Goal: Task Accomplishment & Management: Use online tool/utility

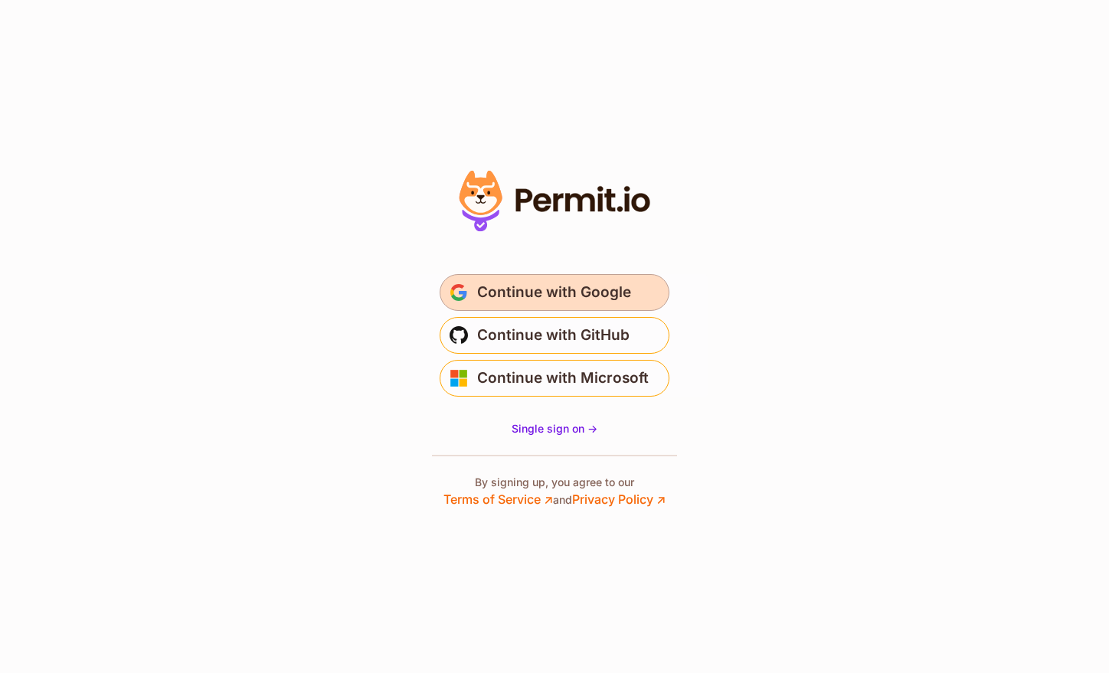
click at [615, 293] on span "Continue with Google" at bounding box center [554, 292] width 154 height 25
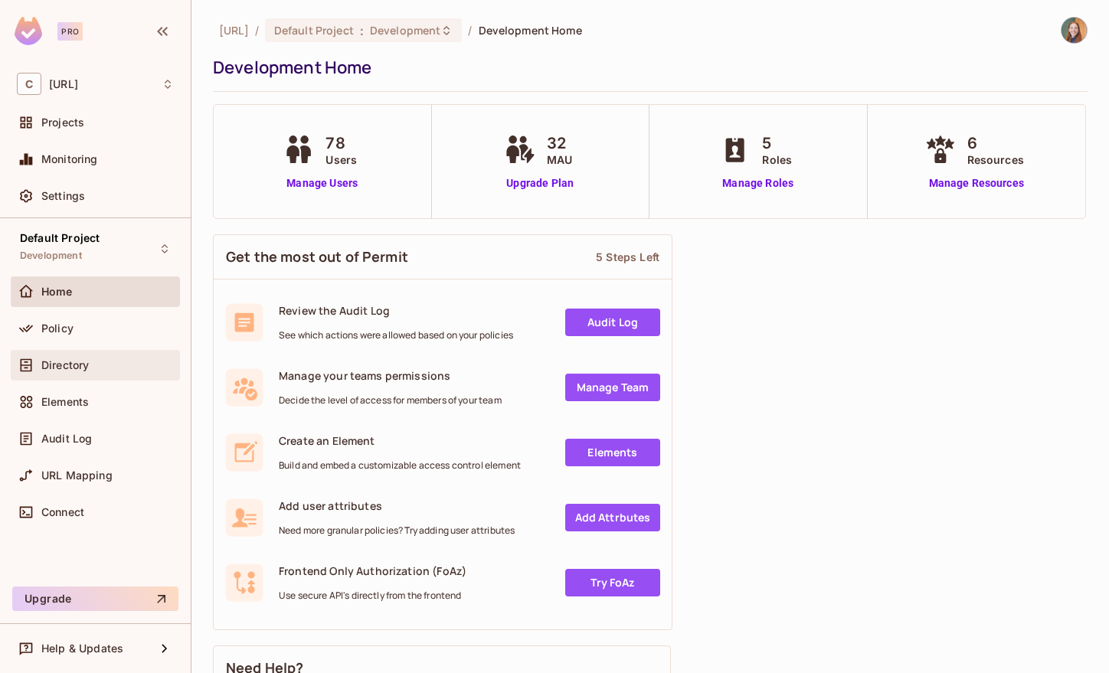
click at [79, 365] on span "Directory" at bounding box center [64, 365] width 47 height 12
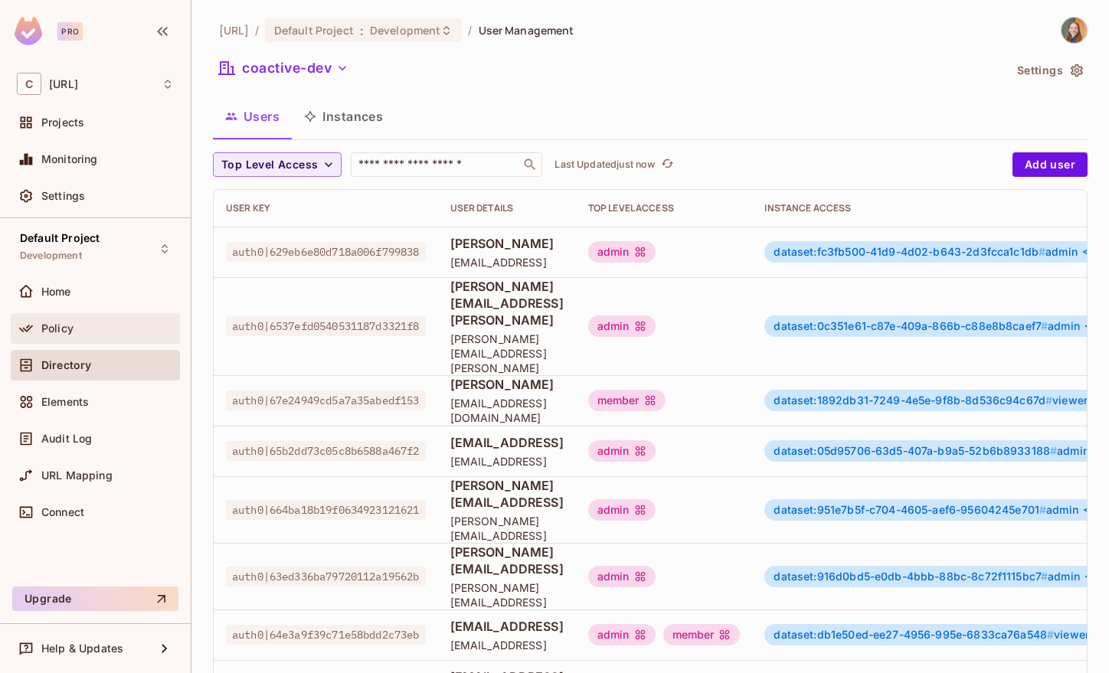
click at [80, 319] on div "Policy" at bounding box center [95, 328] width 157 height 18
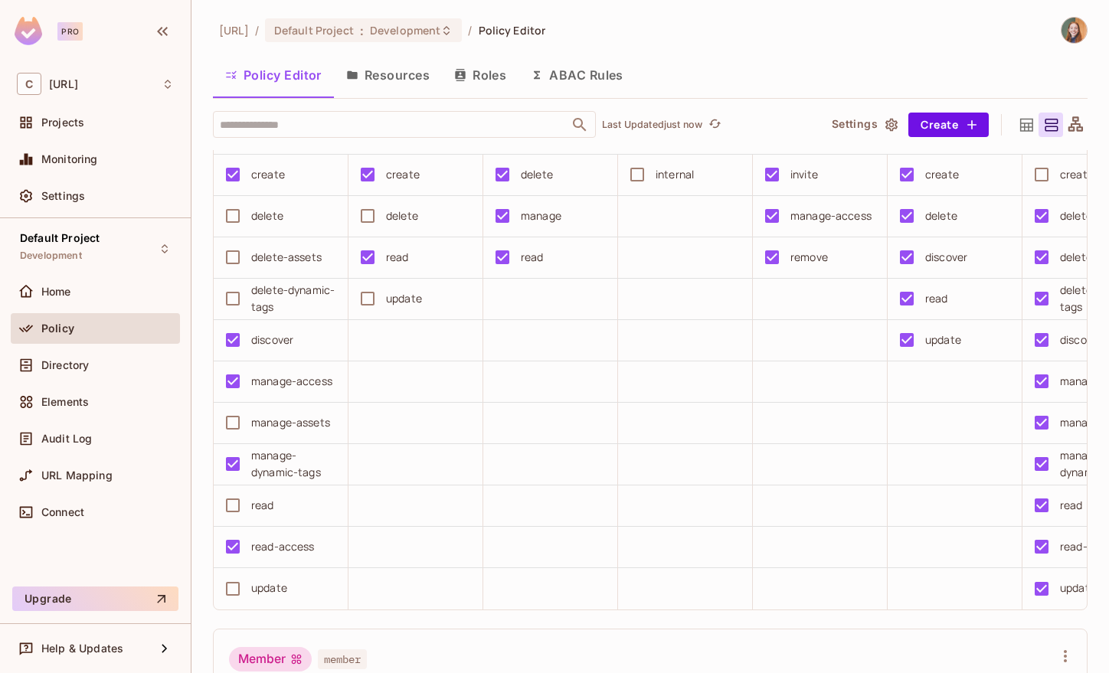
scroll to position [108, 0]
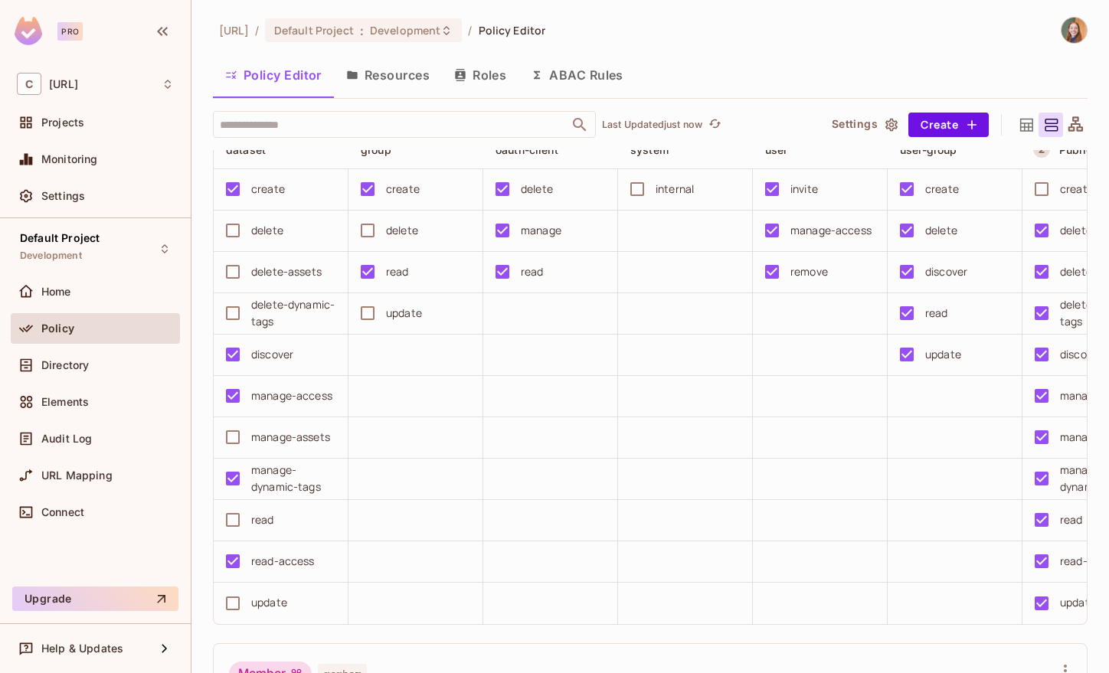
click at [341, 360] on td "discover" at bounding box center [281, 355] width 135 height 41
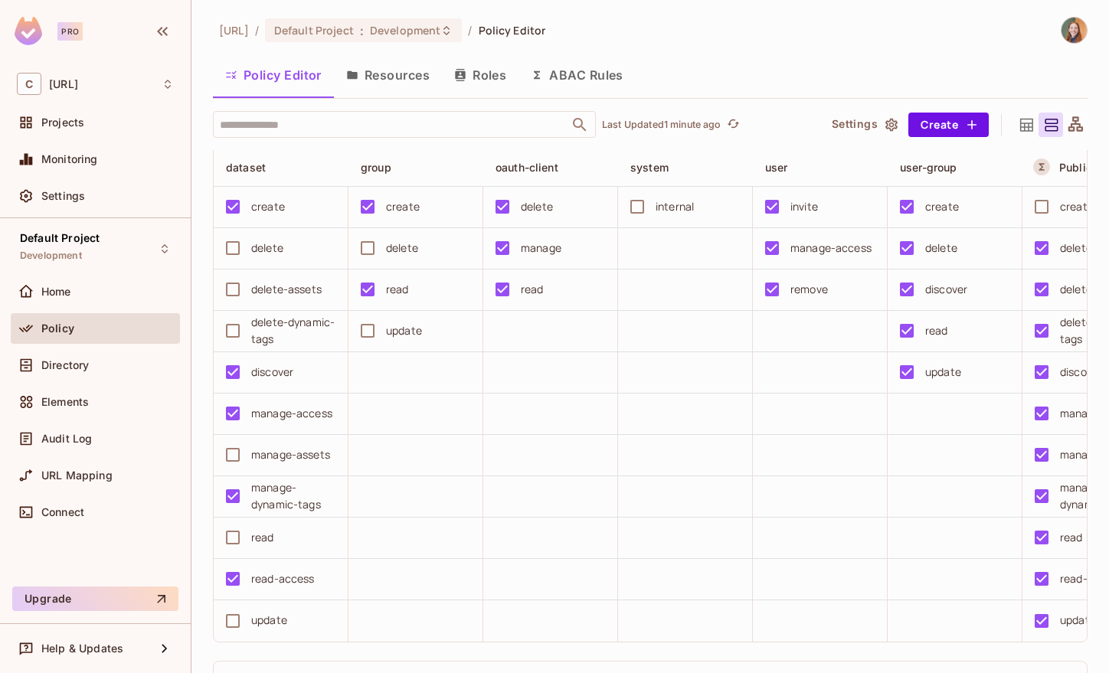
scroll to position [131, 0]
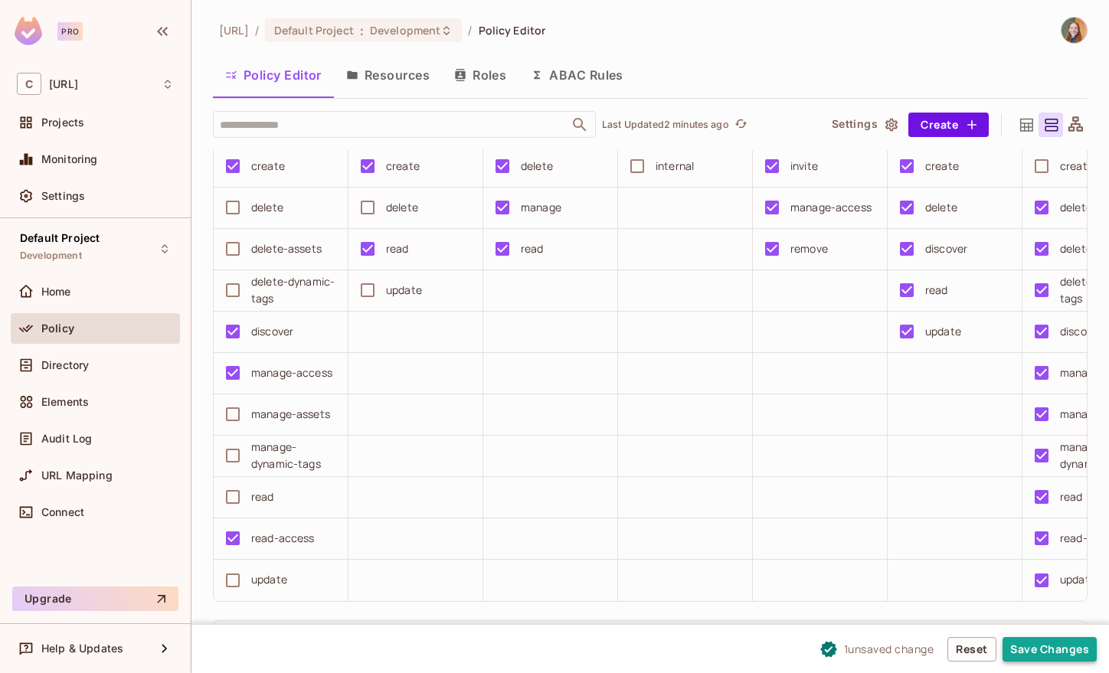
click at [1041, 647] on button "Save Changes" at bounding box center [1050, 649] width 94 height 25
